Goal: Information Seeking & Learning: Learn about a topic

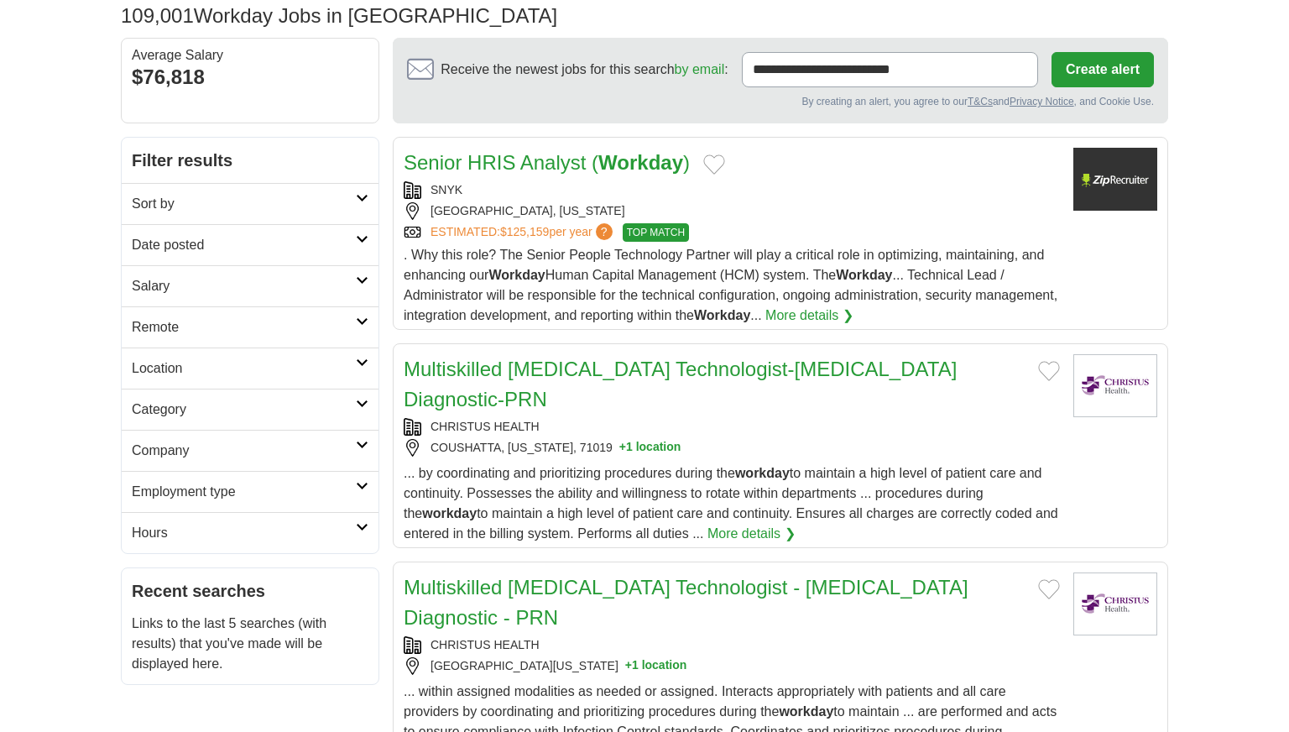
scroll to position [122, 0]
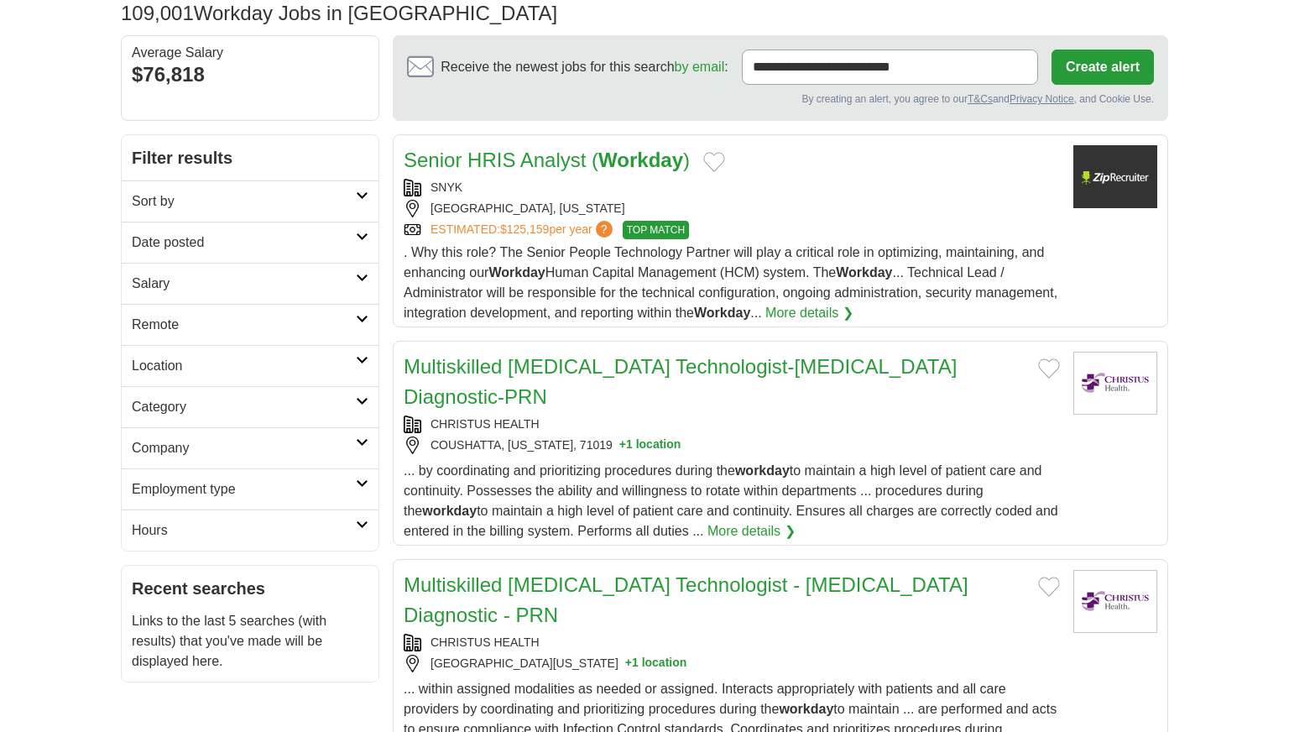
click at [202, 330] on h2 "Remote" at bounding box center [244, 325] width 224 height 20
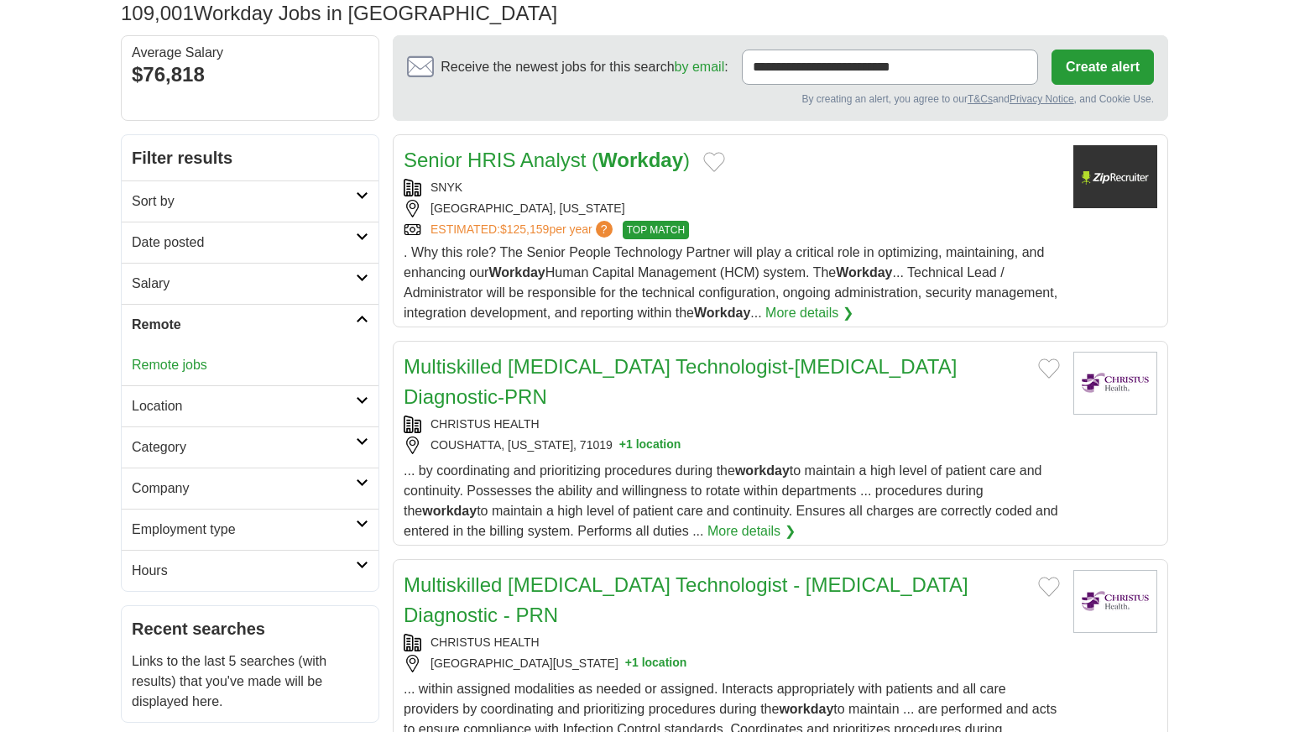
click at [180, 367] on link "Remote jobs" at bounding box center [169, 364] width 75 height 14
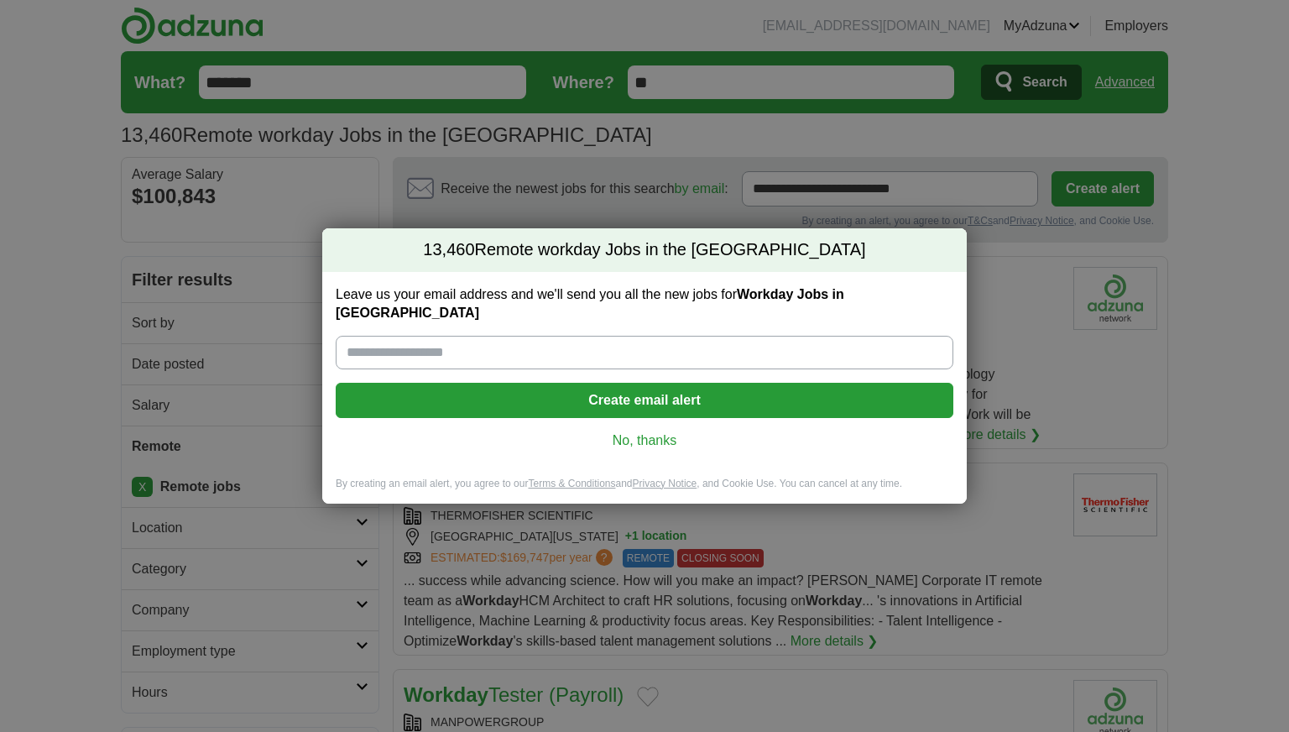
click at [664, 435] on link "No, thanks" at bounding box center [644, 440] width 591 height 18
